Goal: Task Accomplishment & Management: Use online tool/utility

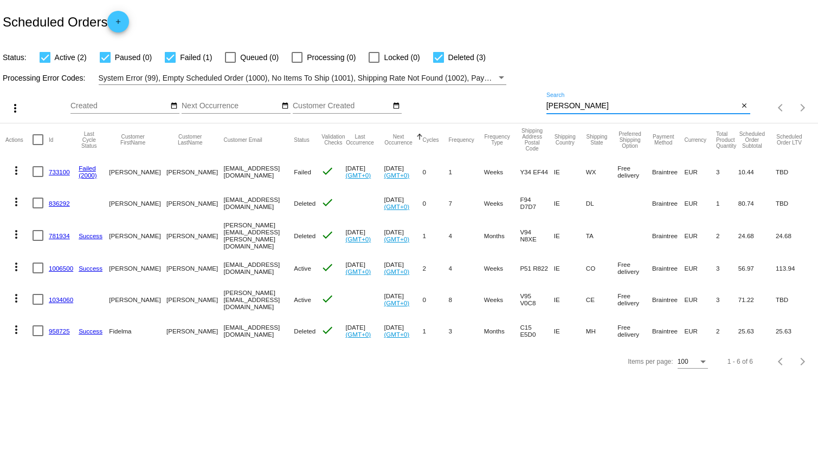
drag, startPoint x: 588, startPoint y: 103, endPoint x: 507, endPoint y: 100, distance: 81.9
click at [508, 100] on div "more_vert Oct Jan Feb Mar Apr 1" at bounding box center [409, 104] width 818 height 38
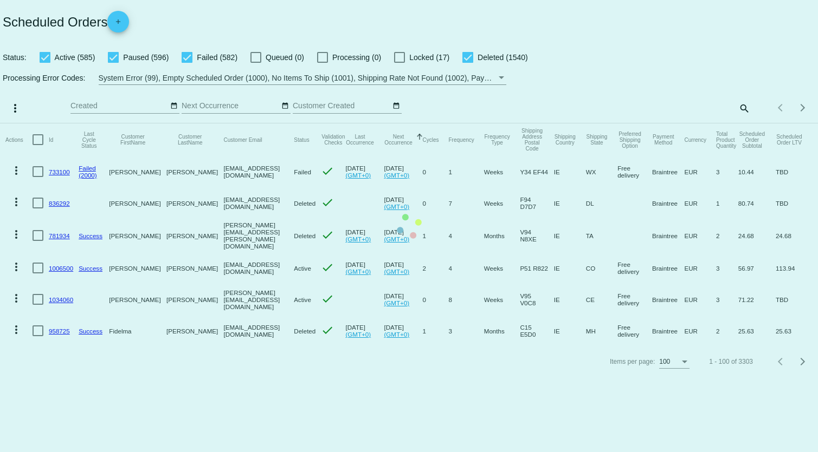
click at [742, 124] on mat-table "Actions Id Last Cycle Status Customer FirstName Customer LastName Customer Emai…" at bounding box center [409, 235] width 818 height 223
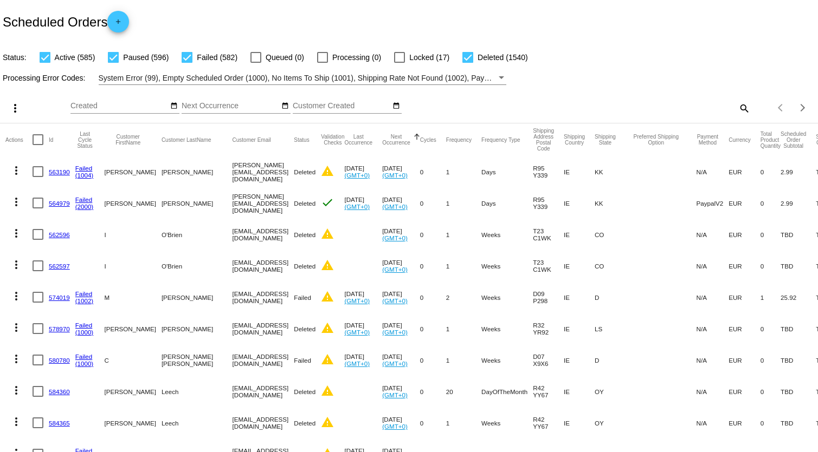
click at [741, 106] on mat-icon "search" at bounding box center [743, 108] width 13 height 17
click at [563, 108] on input "Search" at bounding box center [648, 106] width 204 height 9
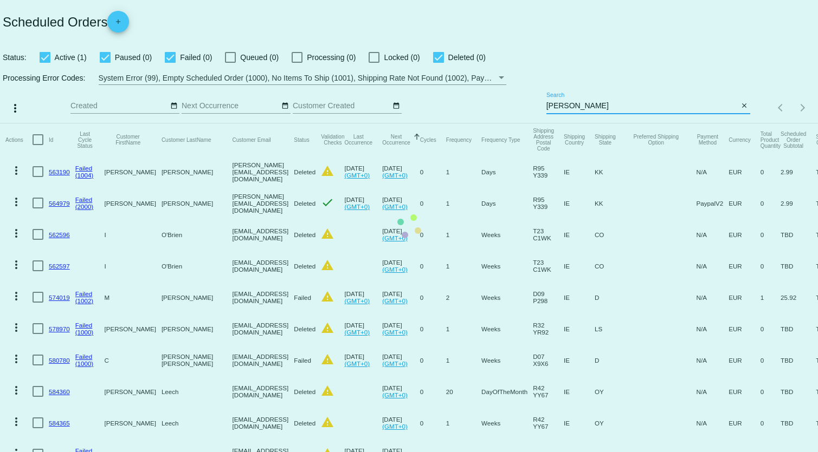
type input "condon"
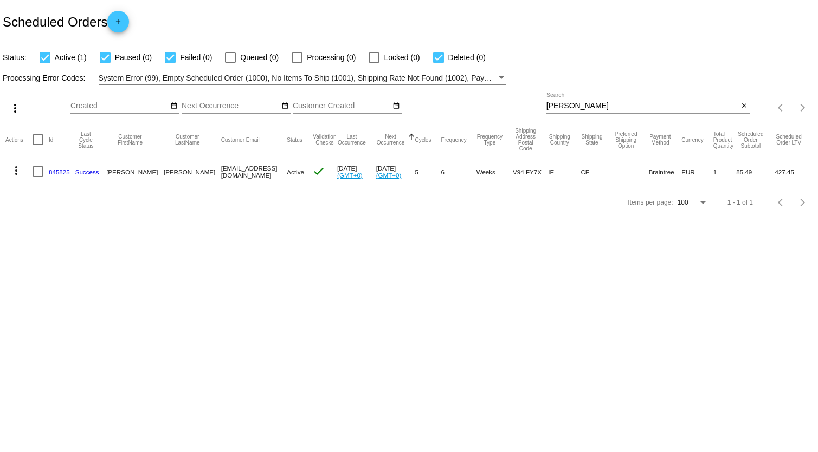
click at [56, 172] on link "845825" at bounding box center [59, 171] width 21 height 7
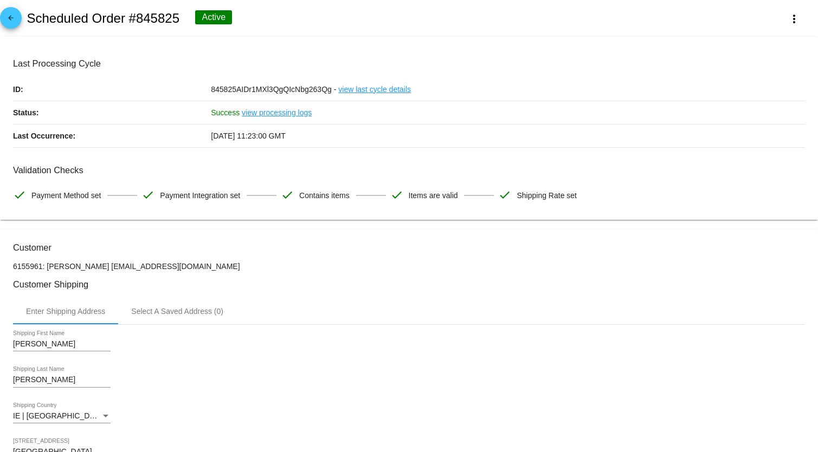
click at [283, 114] on link "view processing logs" at bounding box center [277, 112] width 70 height 23
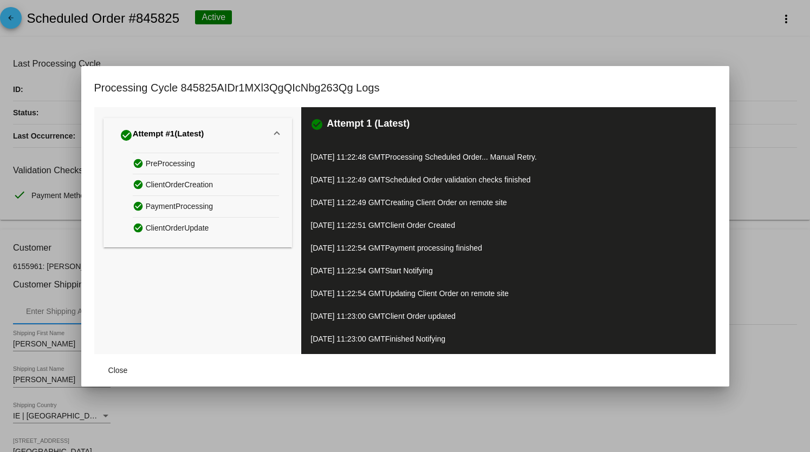
click at [520, 36] on div at bounding box center [405, 226] width 810 height 452
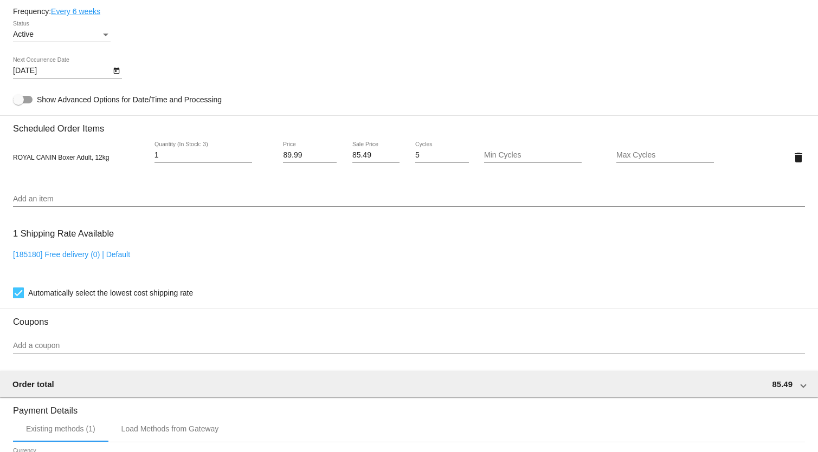
scroll to position [861, 0]
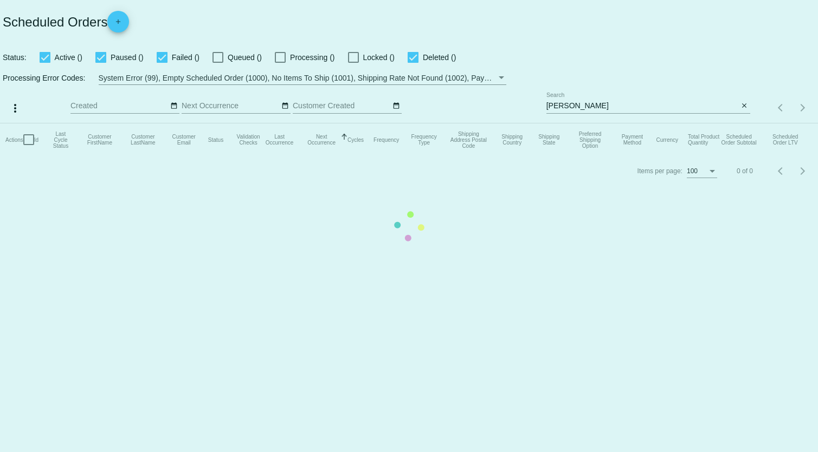
checkbox input "true"
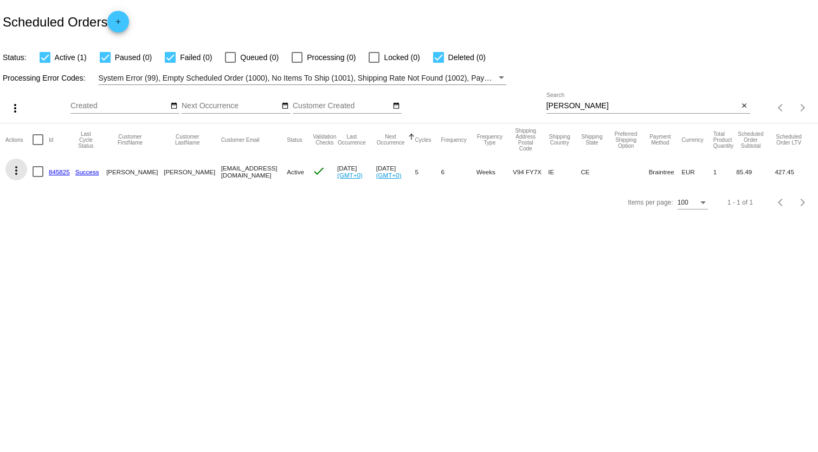
click at [15, 168] on mat-icon "more_vert" at bounding box center [16, 170] width 13 height 13
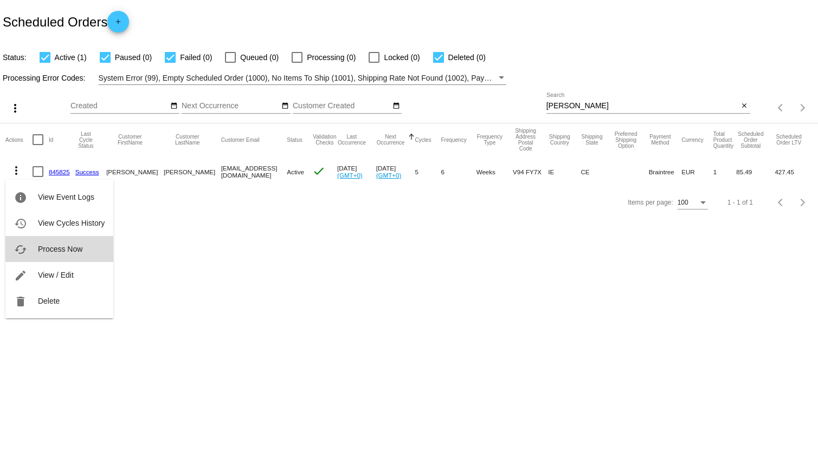
click at [38, 248] on span "Process Now" at bounding box center [60, 249] width 44 height 9
